Goal: Navigation & Orientation: Find specific page/section

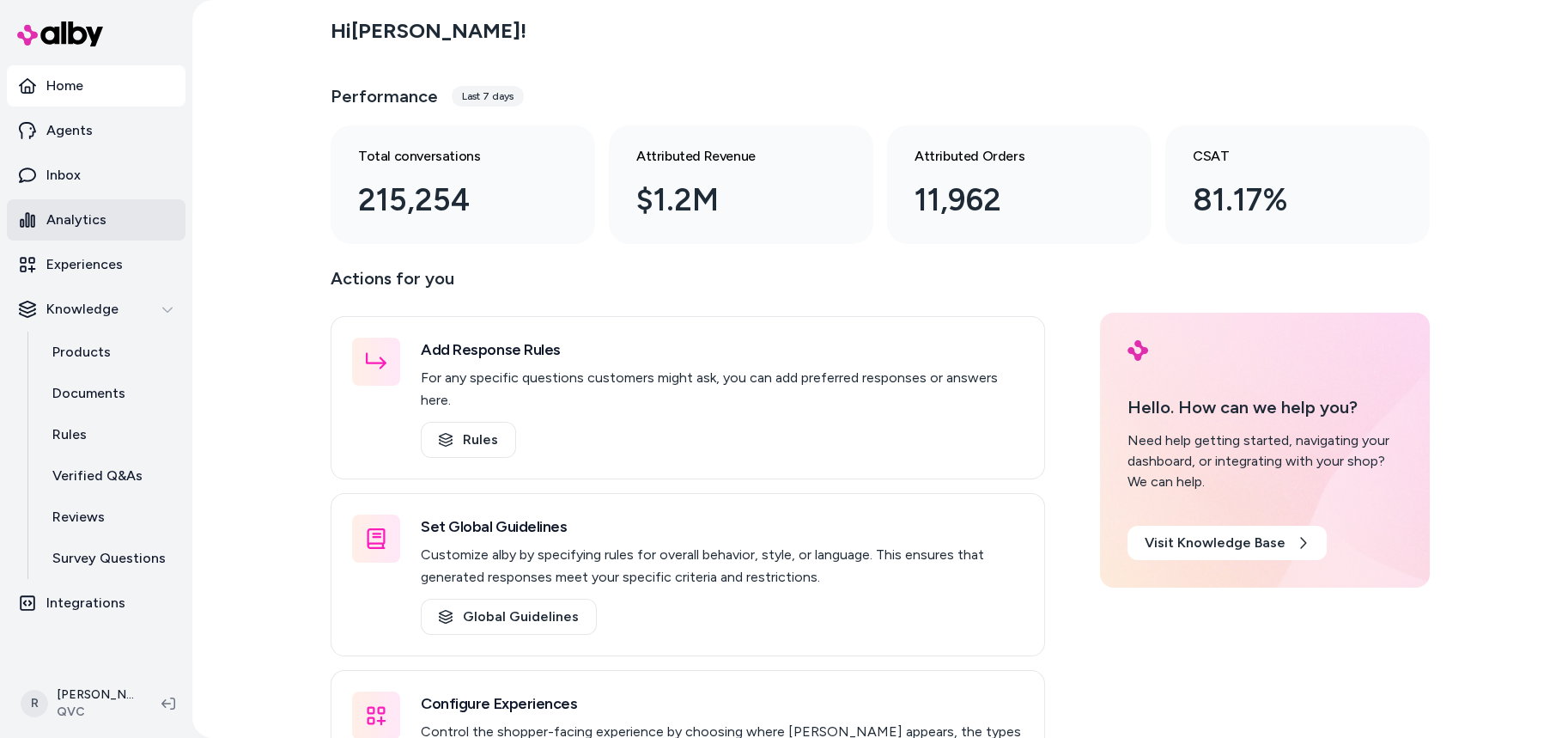
click at [97, 217] on p "Analytics" at bounding box center [77, 220] width 60 height 20
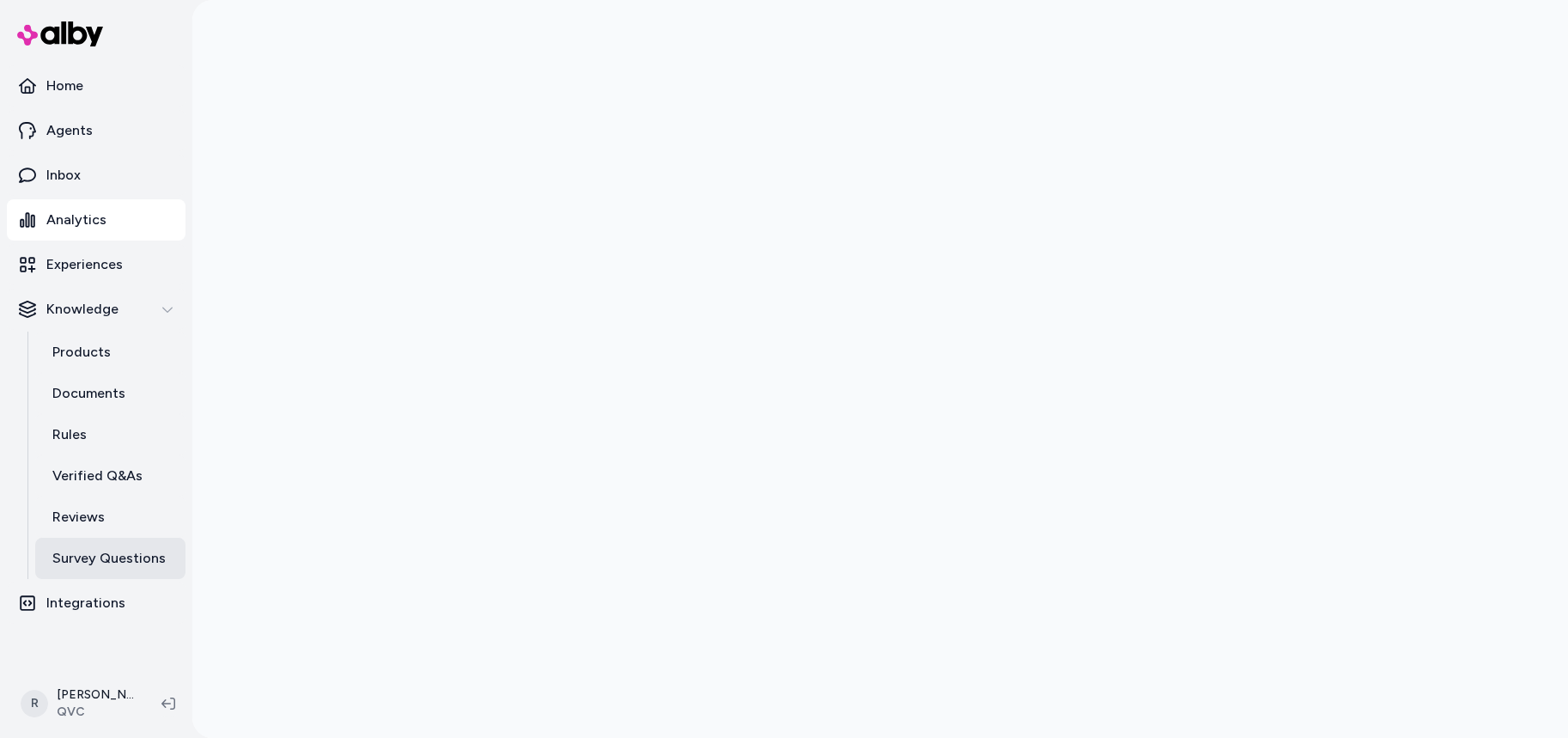
click at [117, 555] on p "Survey Questions" at bounding box center [109, 558] width 113 height 20
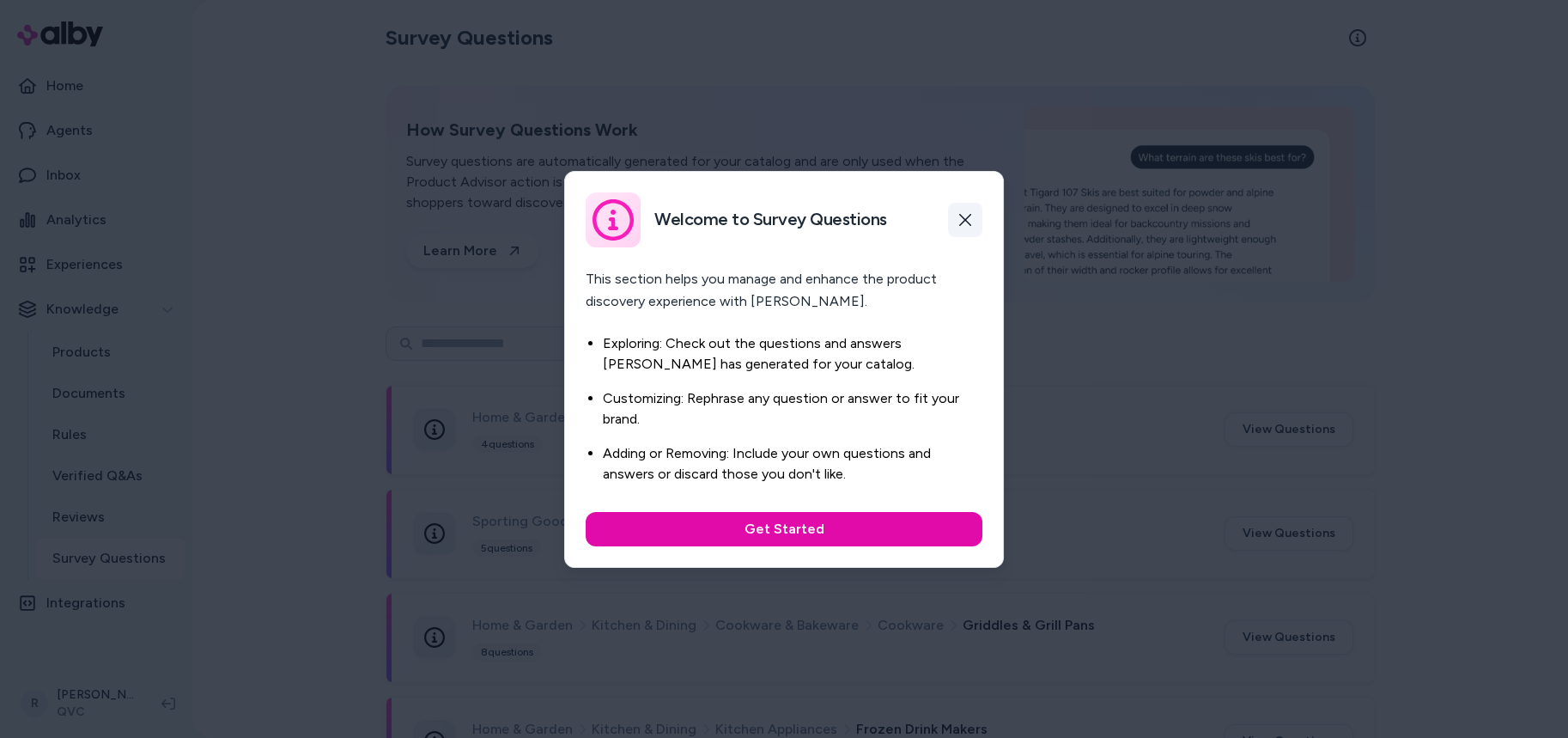
click at [977, 221] on button "button" at bounding box center [965, 220] width 34 height 34
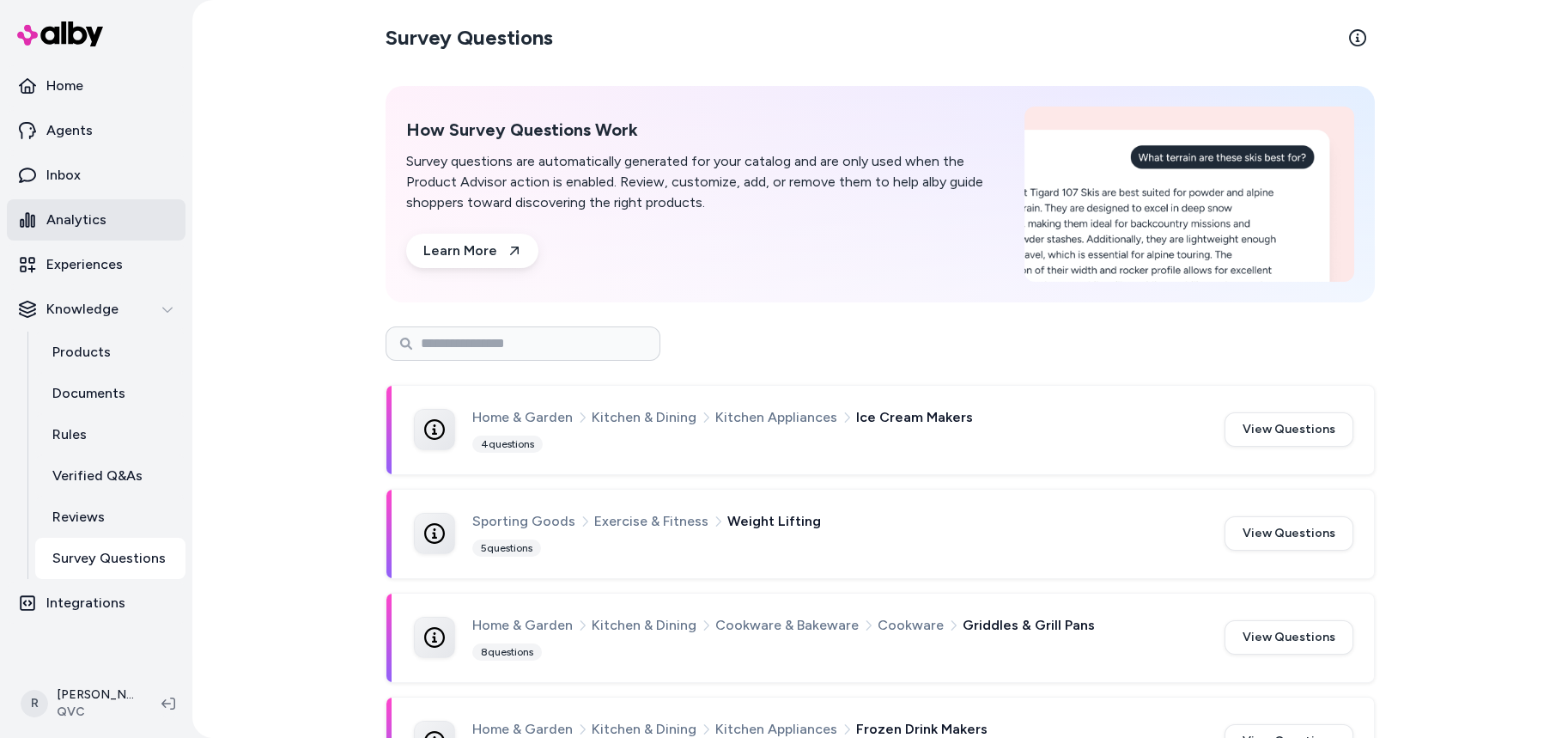
click at [99, 218] on p "Analytics" at bounding box center [77, 220] width 60 height 20
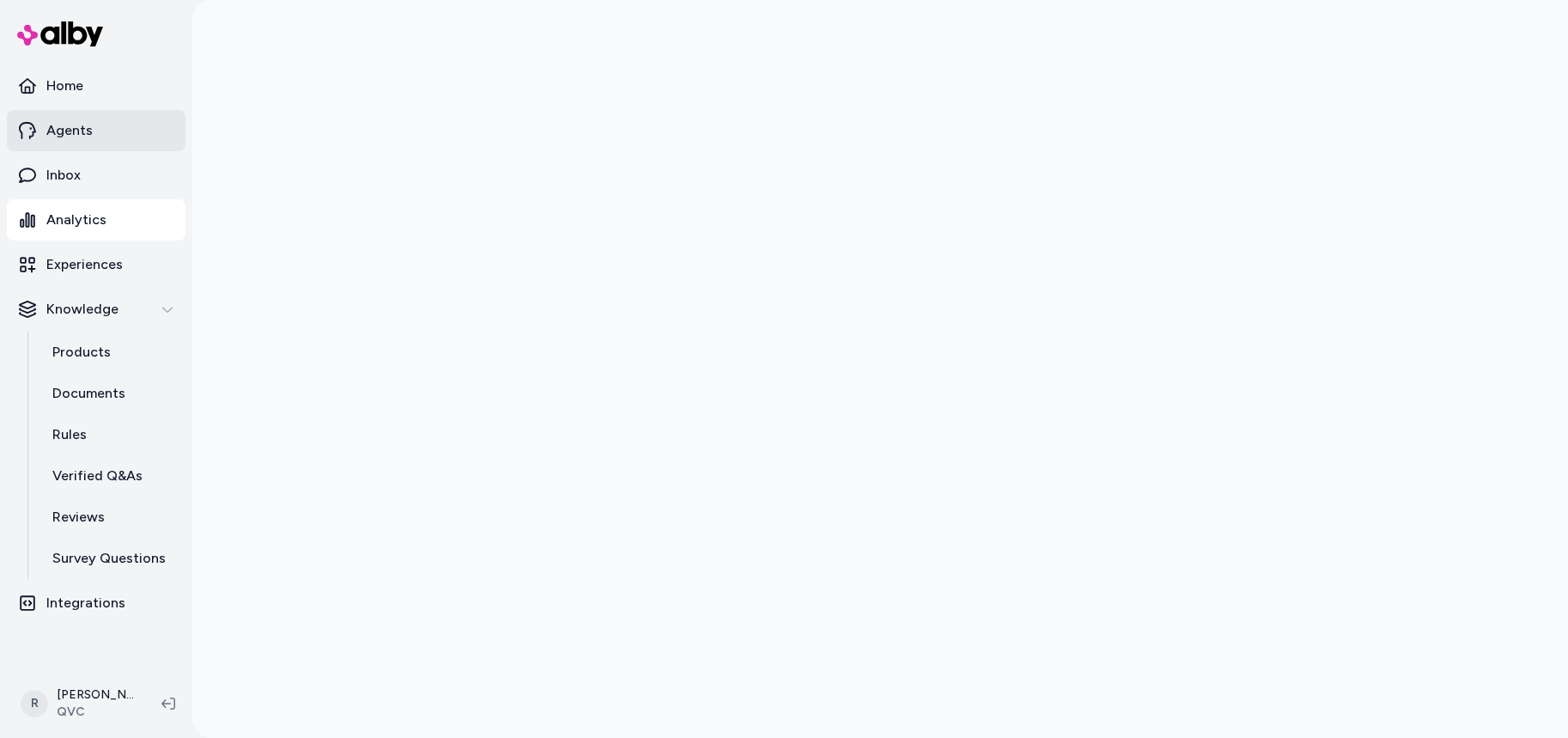
click at [95, 126] on link "Agents" at bounding box center [96, 131] width 179 height 41
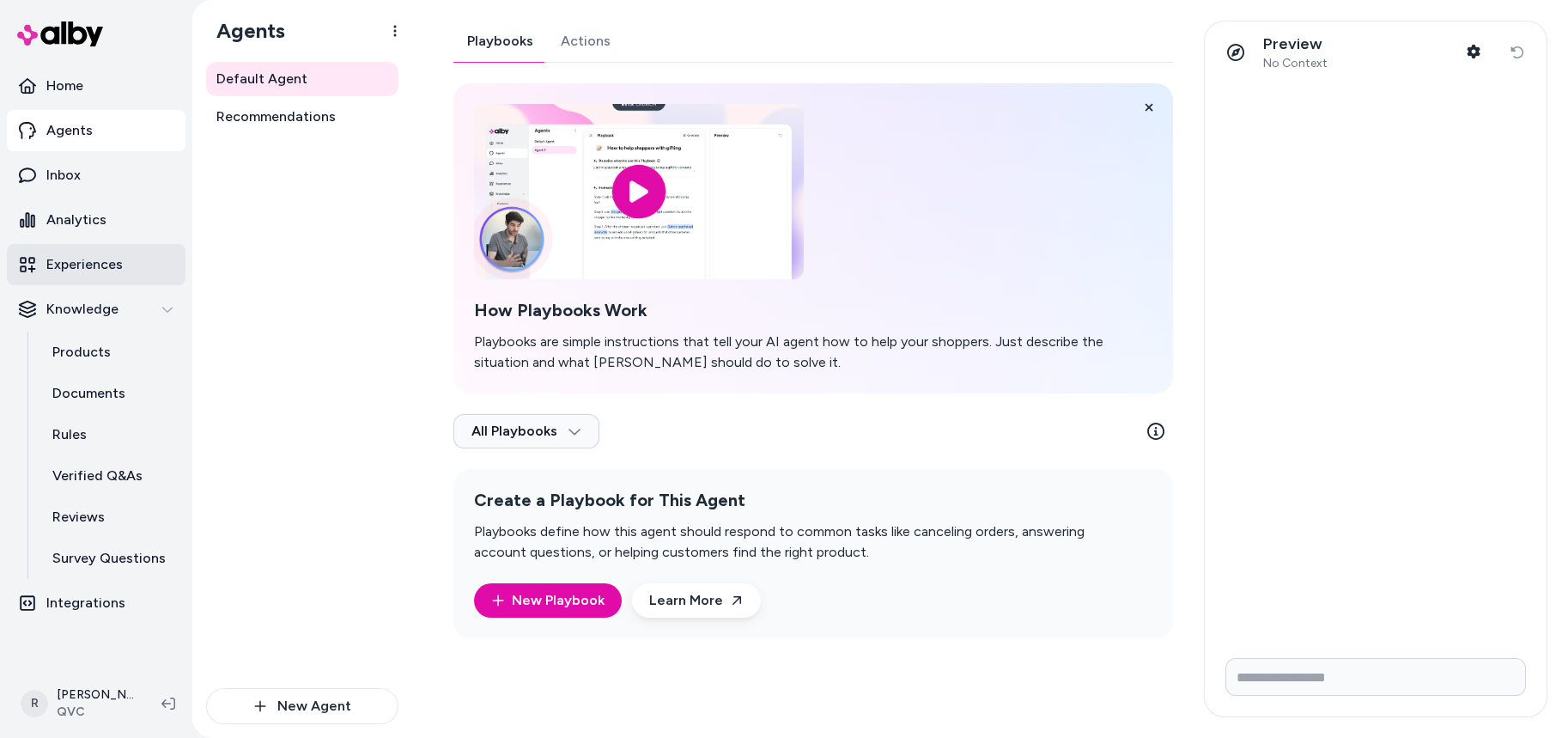
click at [94, 252] on link "Experiences" at bounding box center [96, 265] width 179 height 41
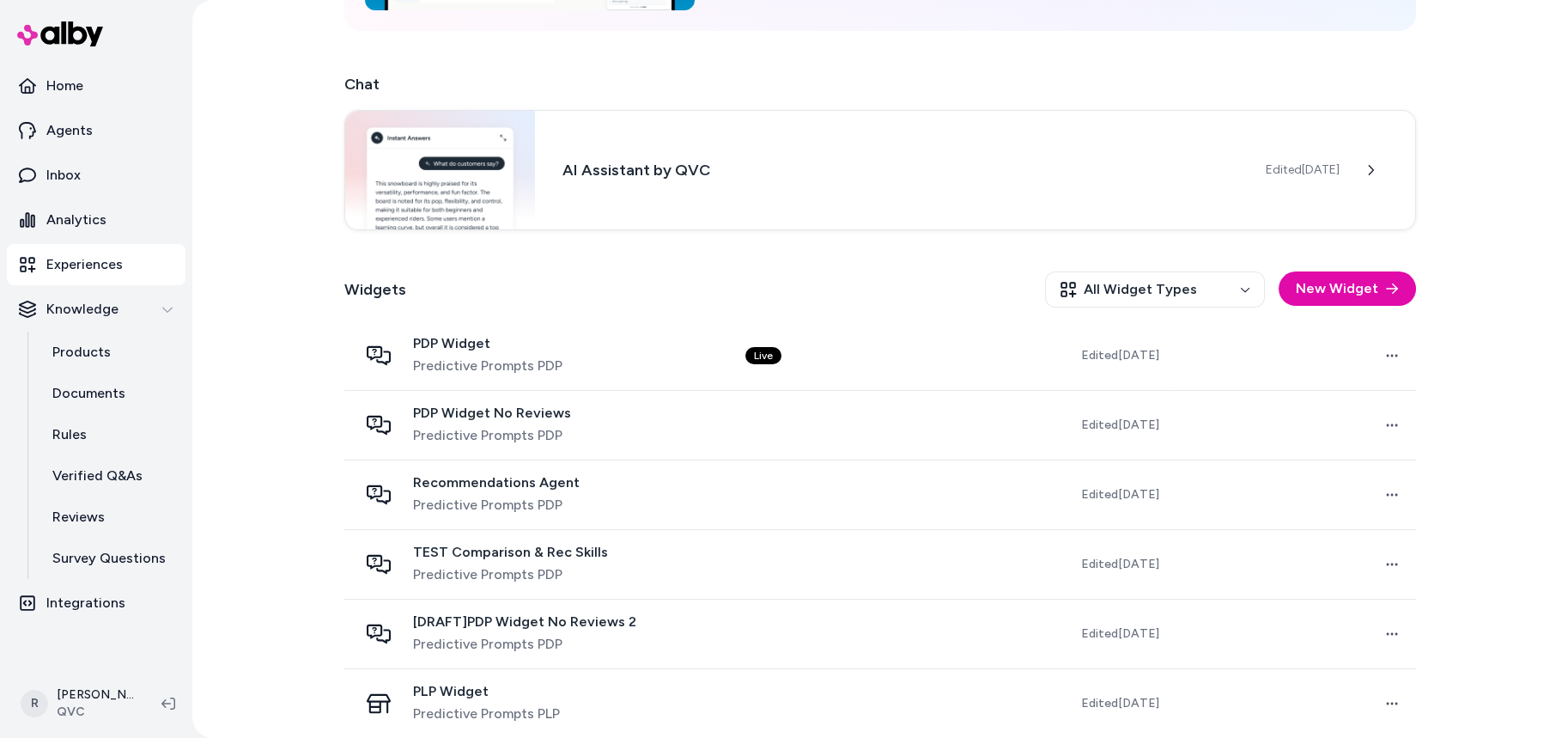
scroll to position [478, 0]
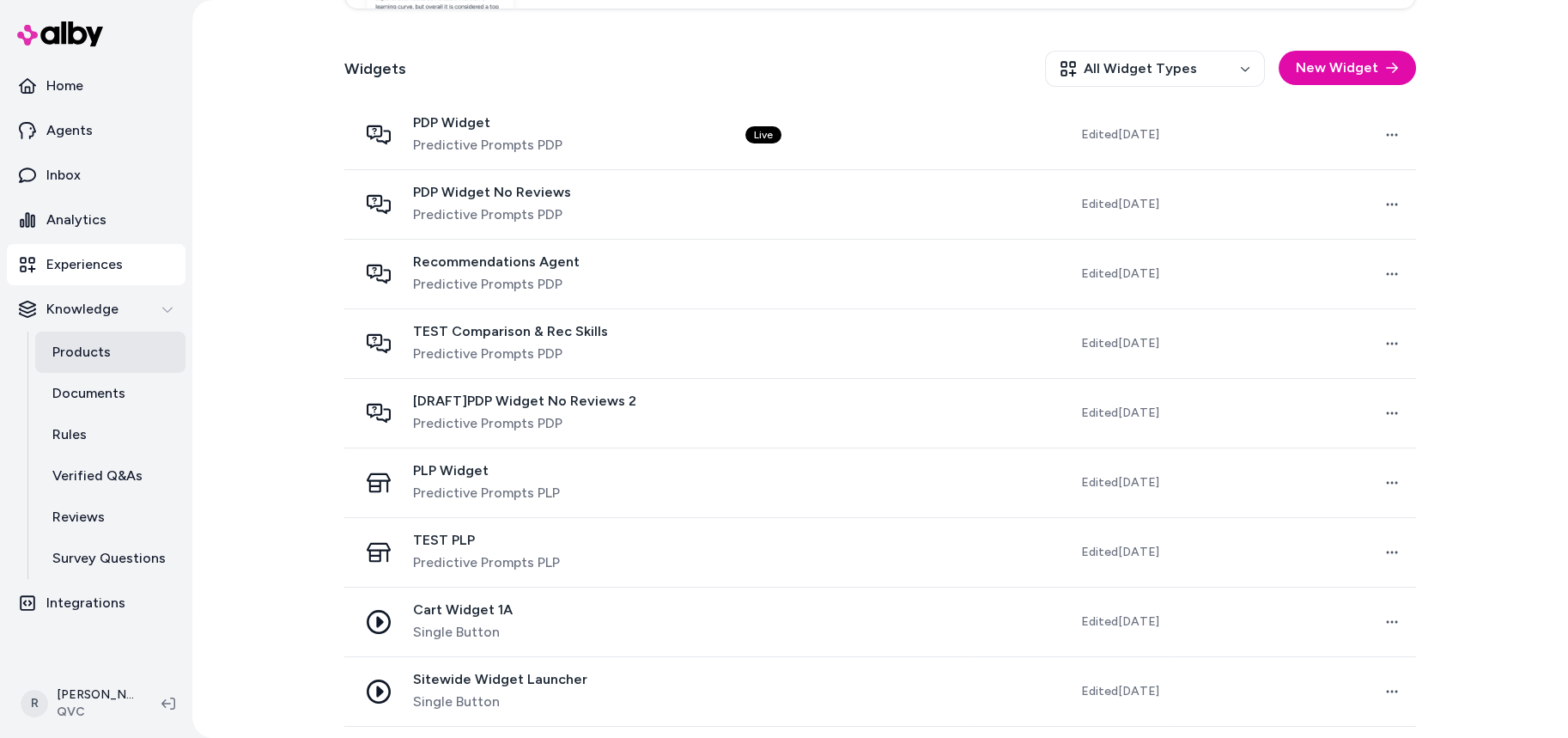
click at [115, 353] on link "Products" at bounding box center [110, 352] width 150 height 41
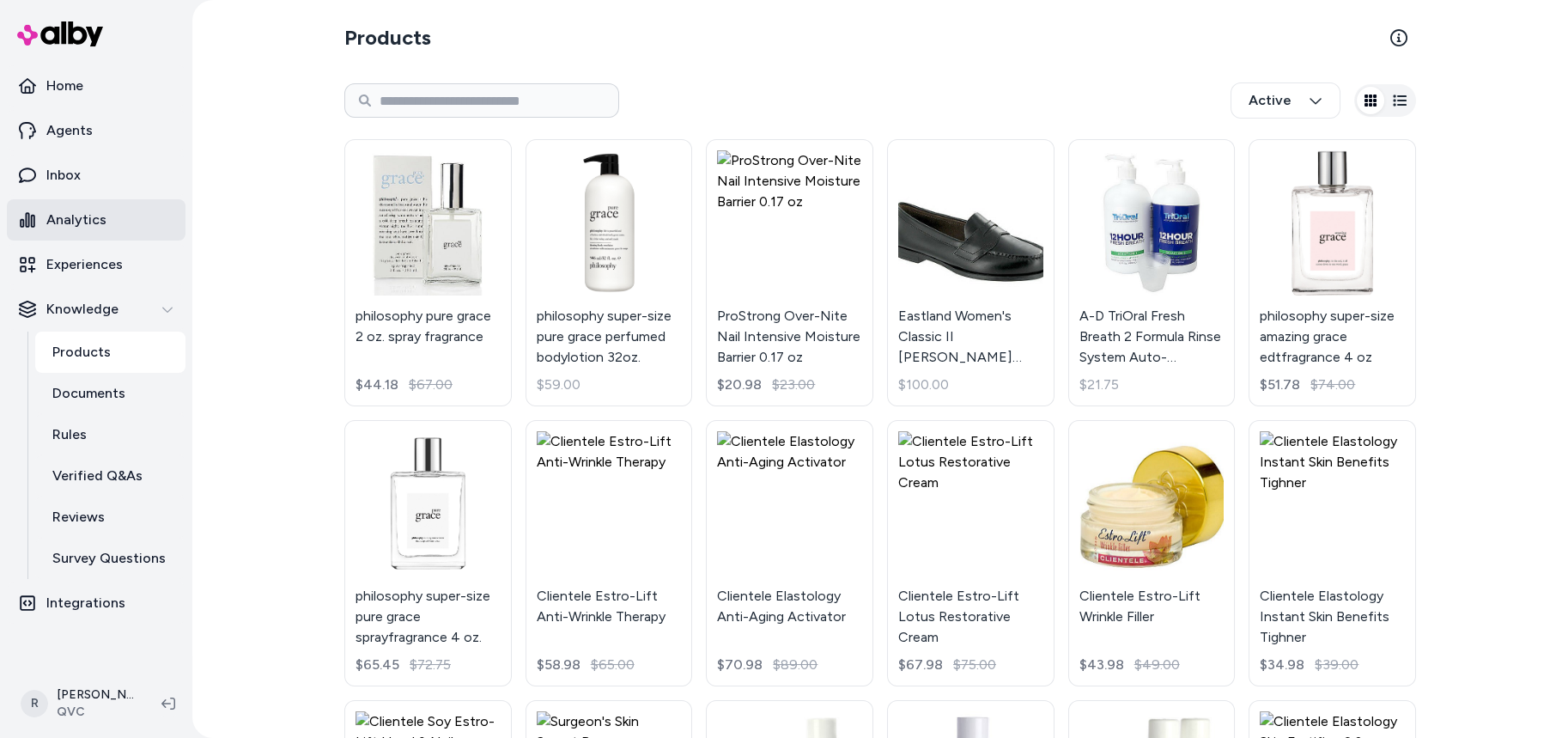
click at [112, 233] on link "Analytics" at bounding box center [96, 220] width 179 height 41
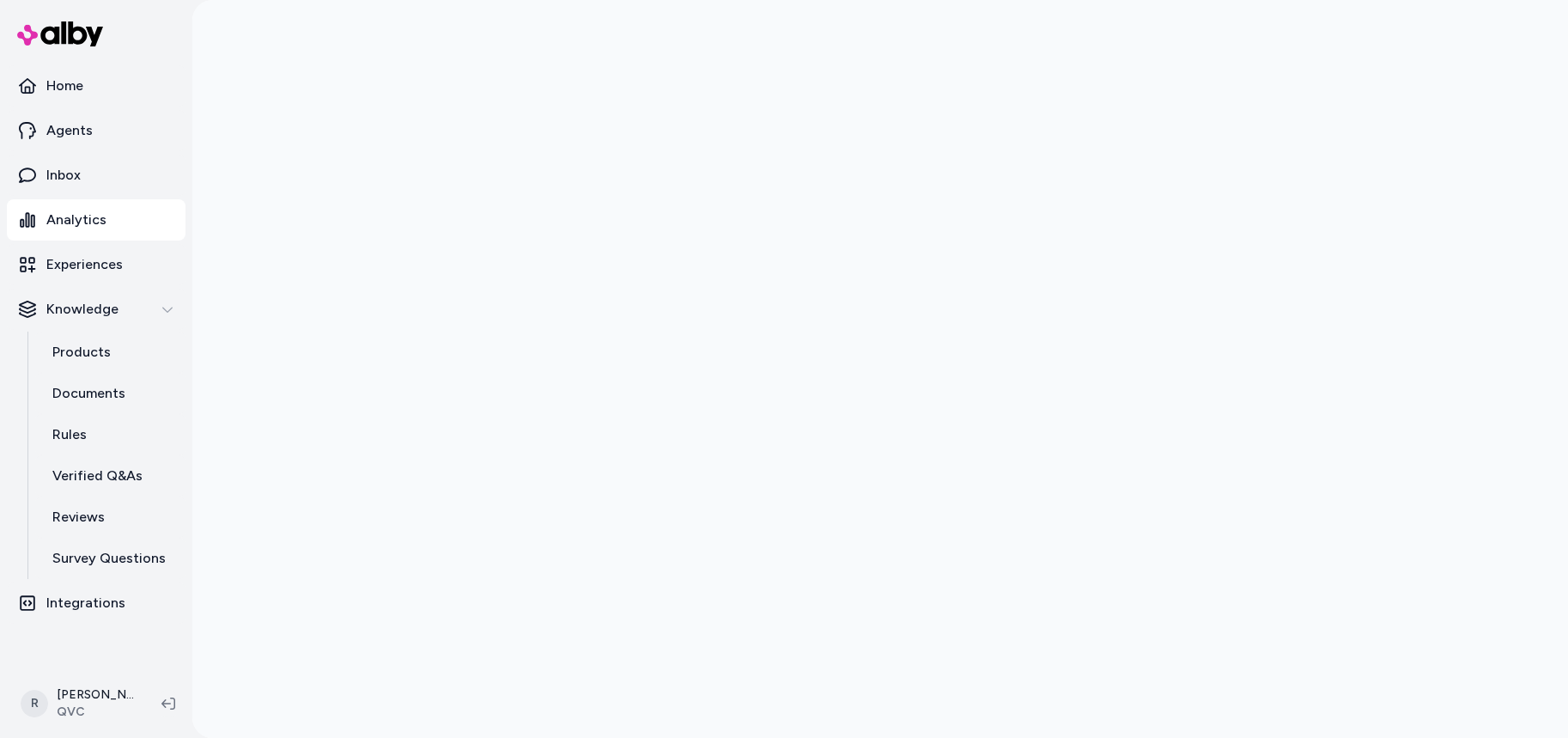
click at [1446, 565] on div at bounding box center [880, 369] width 1376 height 738
click at [279, 282] on div at bounding box center [880, 369] width 1376 height 738
click at [1435, 291] on div at bounding box center [880, 369] width 1376 height 738
click at [277, 242] on div at bounding box center [880, 369] width 1376 height 738
click at [1503, 353] on div at bounding box center [880, 369] width 1376 height 738
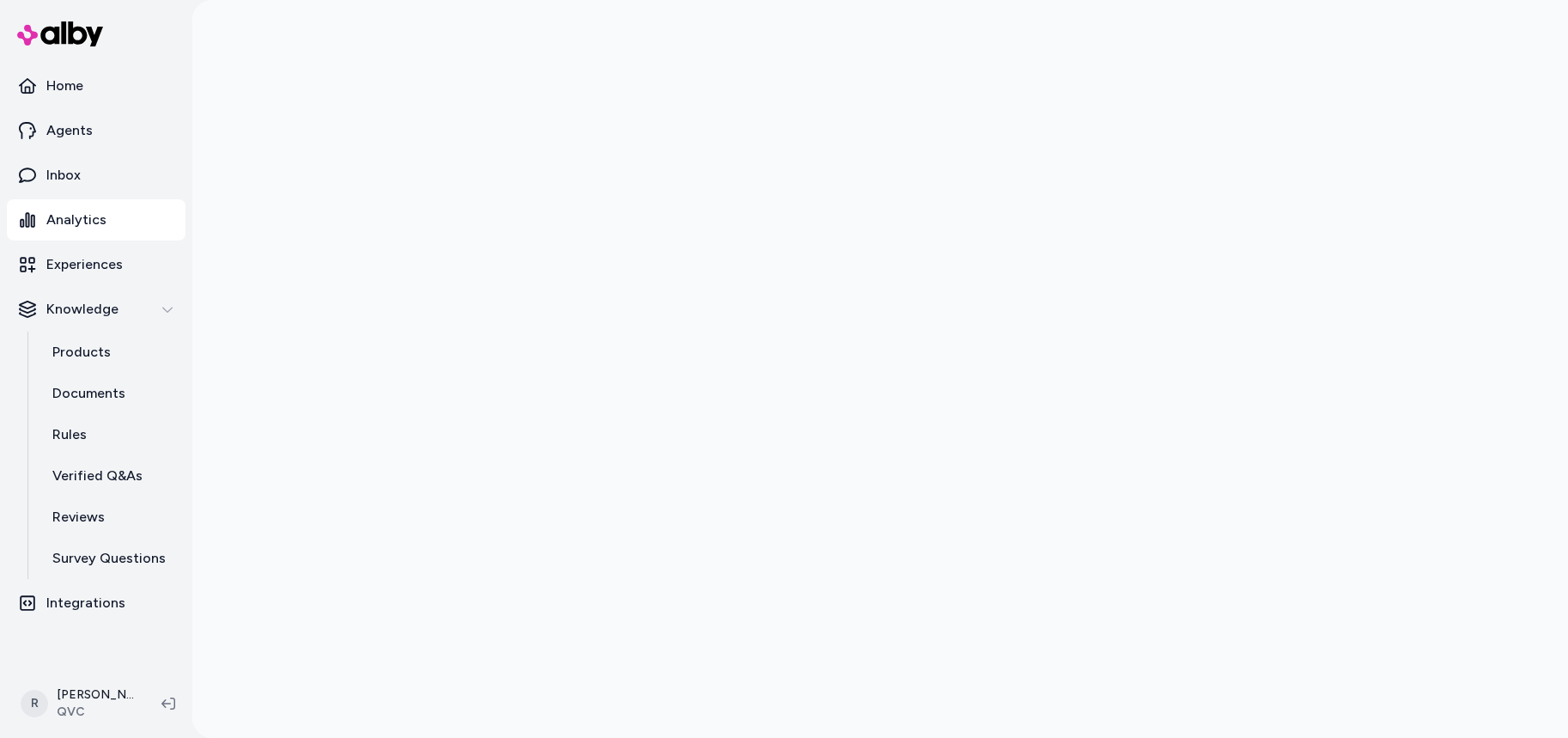
click at [1487, 332] on div at bounding box center [880, 369] width 1376 height 738
drag, startPoint x: 1520, startPoint y: 226, endPoint x: 1429, endPoint y: 80, distance: 172.0
click at [1450, 93] on div at bounding box center [880, 369] width 1376 height 738
